Goal: Task Accomplishment & Management: Manage account settings

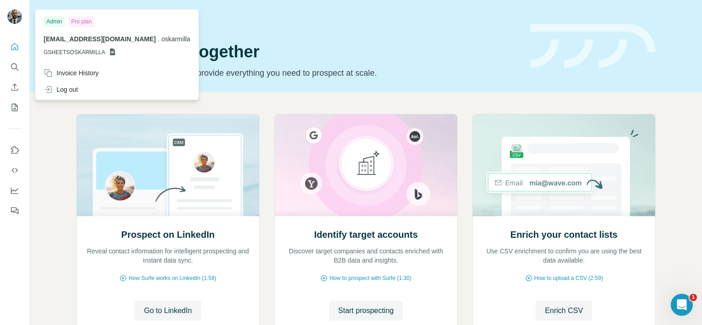
click at [83, 21] on div "Pro plan" at bounding box center [81, 21] width 26 height 11
click at [79, 71] on div "Invoice History" at bounding box center [71, 72] width 55 height 9
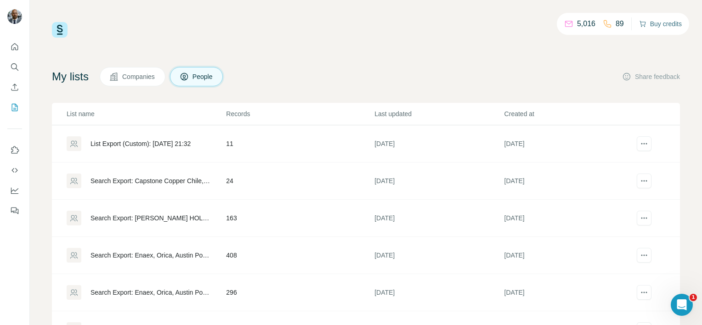
click at [653, 29] on button "Buy credits" at bounding box center [660, 23] width 43 height 13
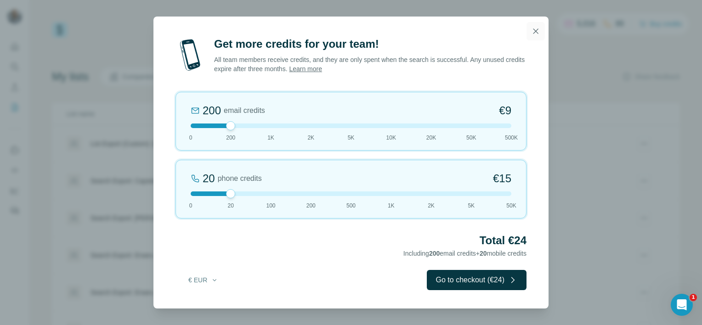
click at [537, 31] on icon "button" at bounding box center [535, 31] width 9 height 9
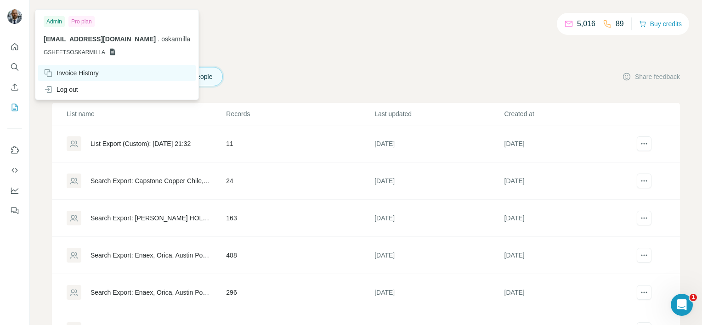
click at [106, 74] on div "Invoice History" at bounding box center [116, 73] width 157 height 17
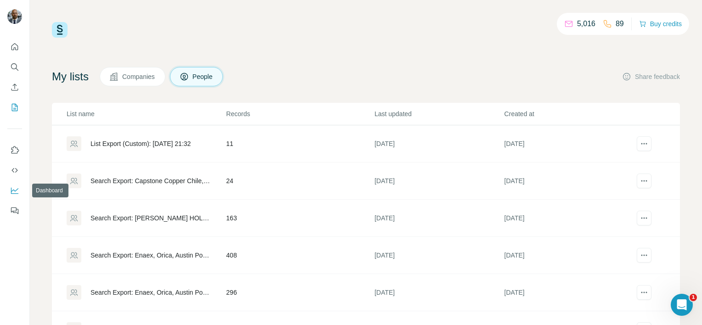
click at [18, 189] on icon "Dashboard" at bounding box center [14, 190] width 7 height 4
click at [17, 148] on icon "Use Surfe on LinkedIn" at bounding box center [14, 150] width 9 height 9
